Goal: Check status: Check status

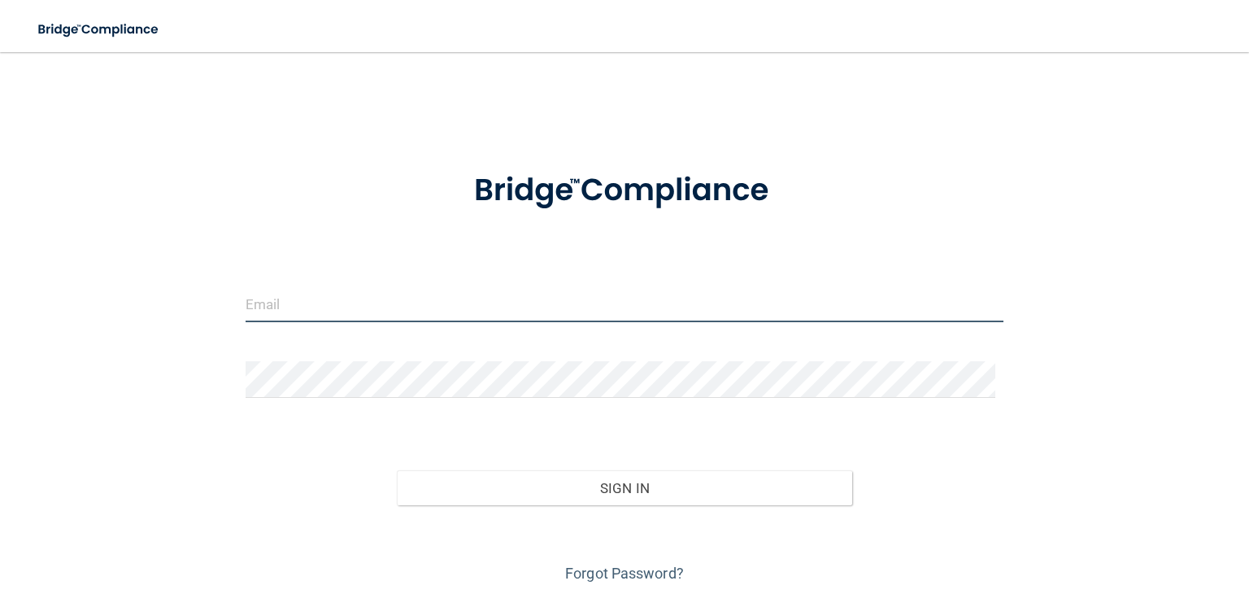
click at [320, 310] on input "email" at bounding box center [625, 303] width 758 height 37
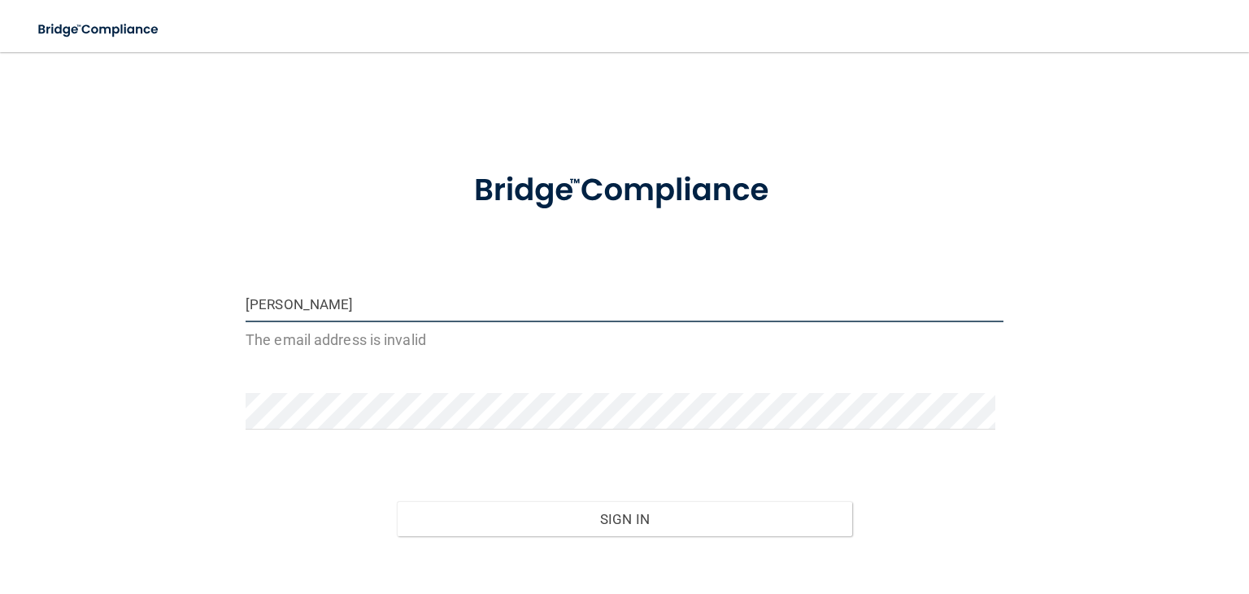
type input "[EMAIL_ADDRESS][DOMAIN_NAME]"
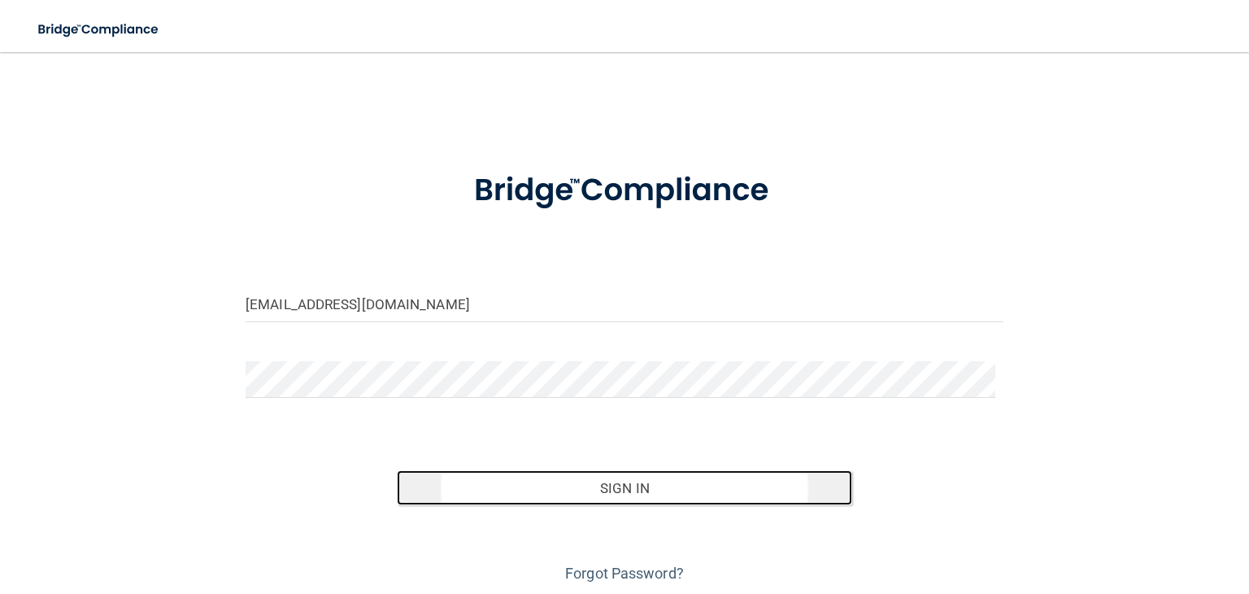
click at [629, 484] on button "Sign In" at bounding box center [624, 488] width 454 height 36
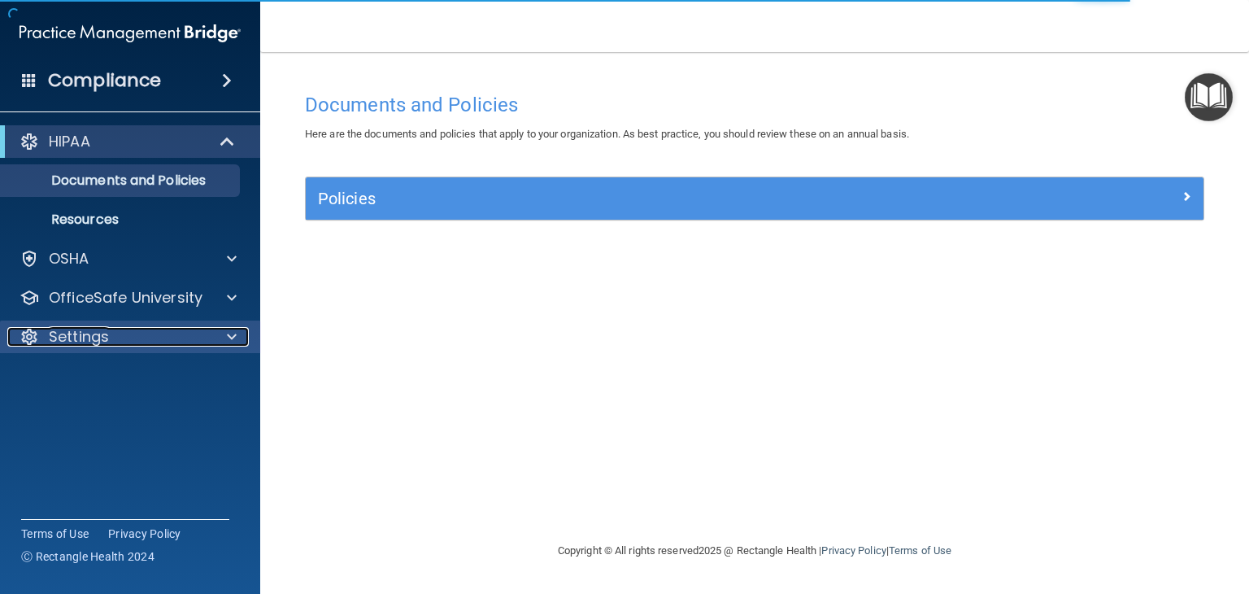
click at [88, 329] on p "Settings" at bounding box center [79, 337] width 60 height 20
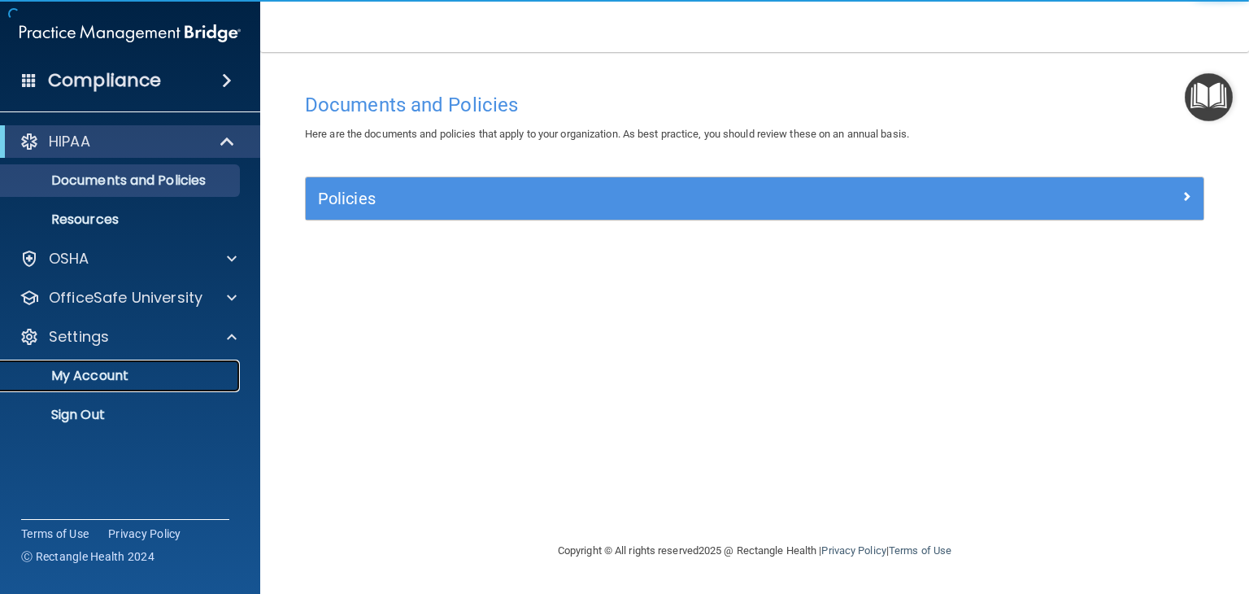
click at [91, 367] on p "My Account" at bounding box center [122, 375] width 222 height 16
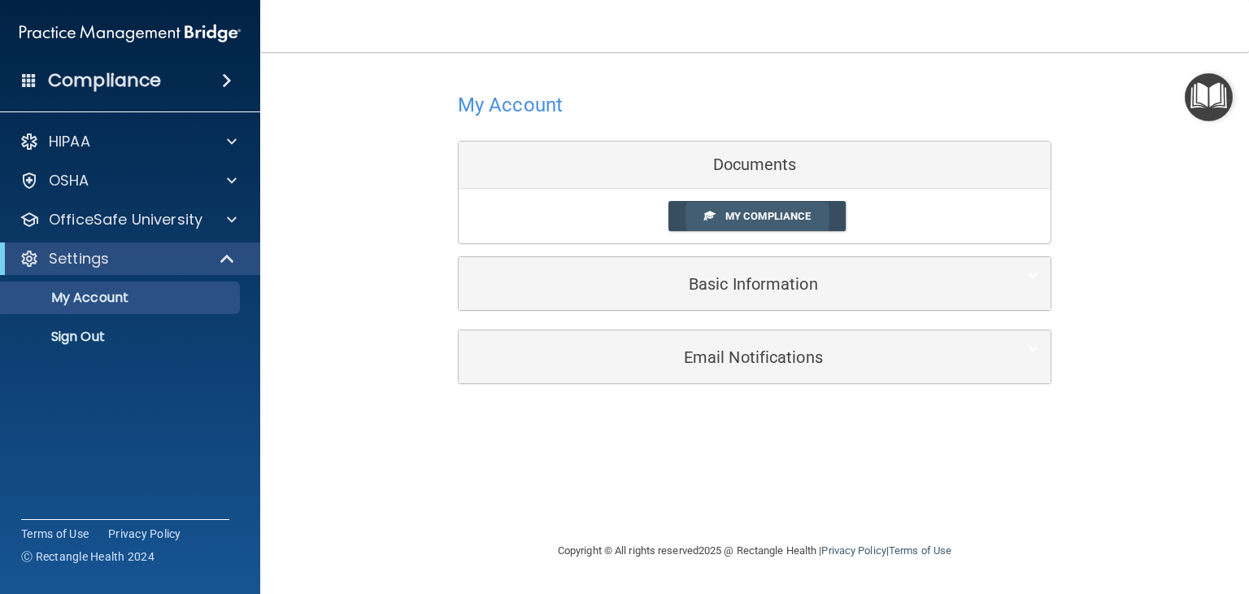
click at [729, 211] on span "My Compliance" at bounding box center [767, 216] width 85 height 12
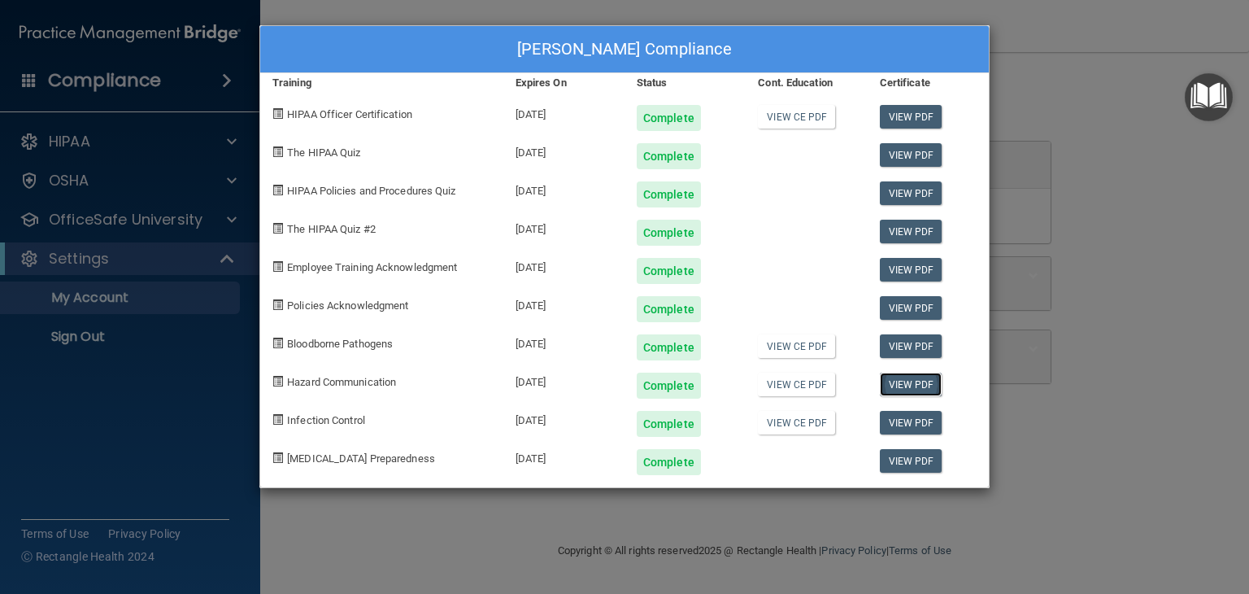
click at [914, 385] on link "View PDF" at bounding box center [911, 384] width 63 height 24
click at [900, 420] on link "View PDF" at bounding box center [911, 423] width 63 height 24
click at [908, 457] on link "View PDF" at bounding box center [911, 461] width 63 height 24
click at [1107, 195] on div "[PERSON_NAME] Compliance Training Expires On Status Cont. Education Certificate…" at bounding box center [624, 297] width 1249 height 594
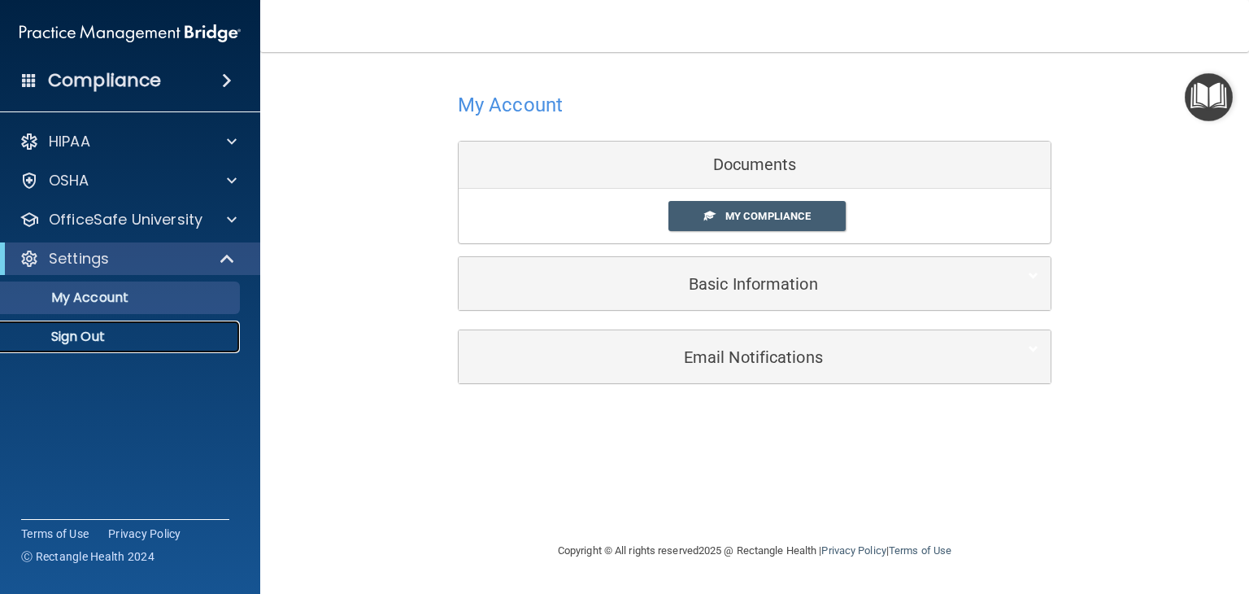
click at [99, 333] on p "Sign Out" at bounding box center [122, 336] width 222 height 16
